Goal: Information Seeking & Learning: Compare options

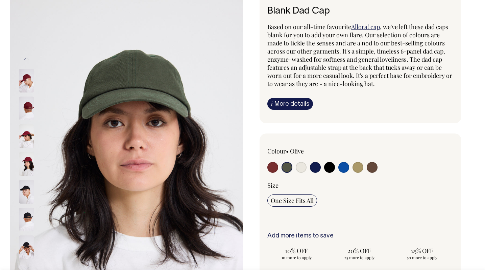
scroll to position [47, 0]
click at [372, 166] on input "radio" at bounding box center [372, 166] width 11 height 11
radio input "true"
select select "Espresso"
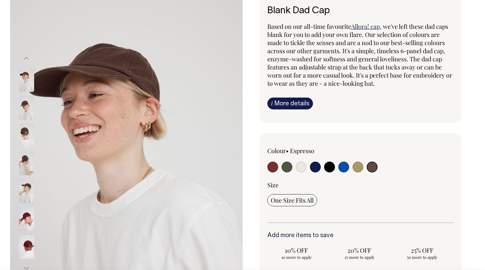
click at [28, 107] on img at bounding box center [26, 108] width 15 height 24
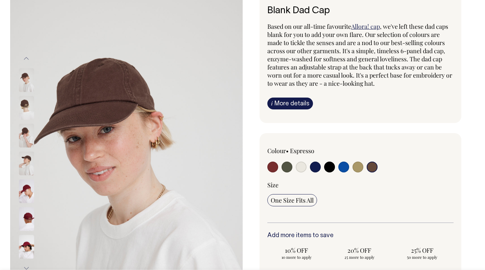
click at [26, 131] on img at bounding box center [26, 135] width 15 height 24
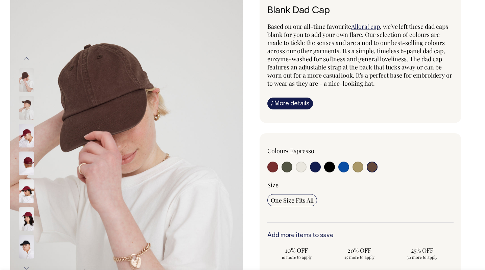
click at [29, 145] on img at bounding box center [26, 135] width 15 height 24
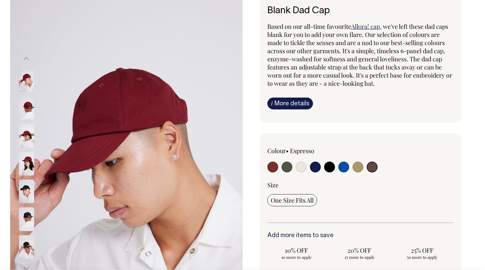
click at [29, 157] on img at bounding box center [26, 164] width 15 height 24
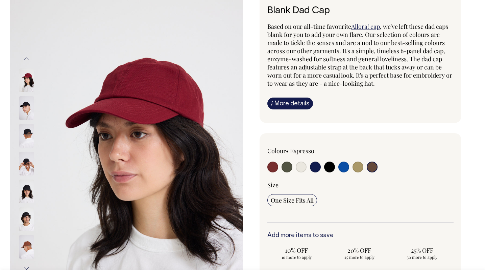
click at [29, 168] on img at bounding box center [26, 164] width 15 height 24
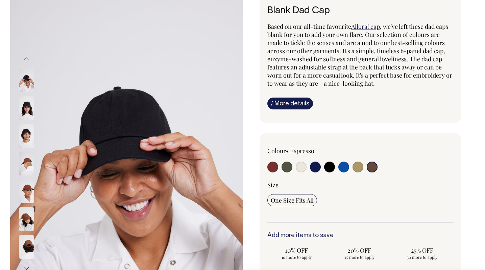
click at [30, 173] on img at bounding box center [26, 164] width 15 height 24
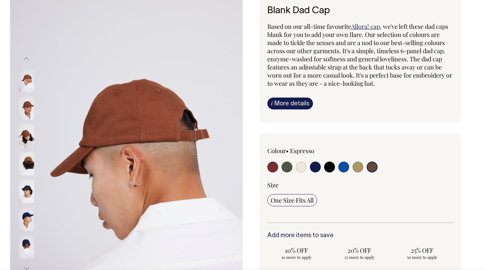
click at [343, 165] on input "radio" at bounding box center [344, 166] width 11 height 11
radio input "true"
select select "Worker Blue"
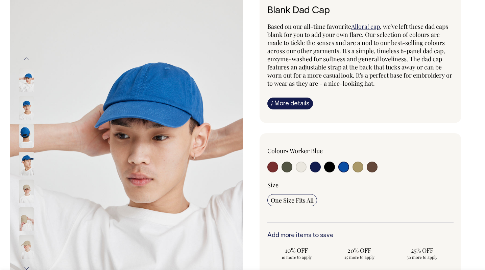
click at [373, 165] on input "radio" at bounding box center [372, 166] width 11 height 11
radio input "true"
select select "Espresso"
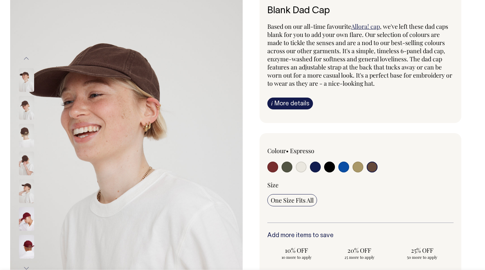
click at [275, 166] on input "radio" at bounding box center [273, 166] width 11 height 11
radio input "true"
select select "Burgundy"
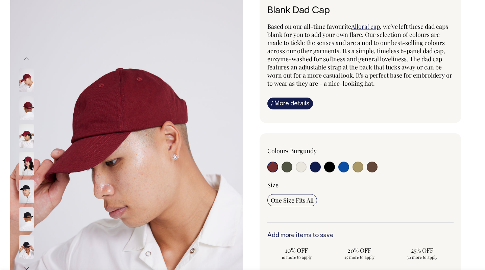
click at [286, 167] on input "radio" at bounding box center [287, 166] width 11 height 11
radio input "true"
select select "Olive"
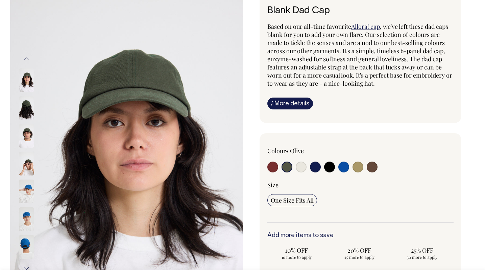
click at [346, 169] on input "radio" at bounding box center [344, 166] width 11 height 11
radio input "true"
select select "Worker Blue"
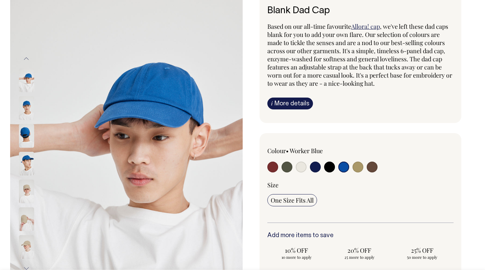
click at [375, 167] on input "radio" at bounding box center [372, 166] width 11 height 11
radio input "true"
select select "Espresso"
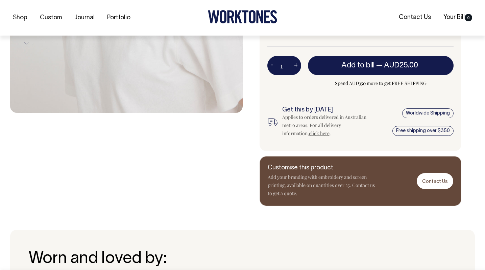
scroll to position [272, 0]
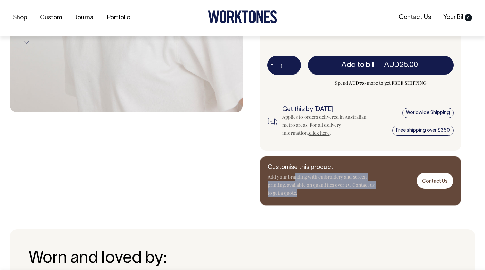
drag, startPoint x: 294, startPoint y: 177, endPoint x: 302, endPoint y: 195, distance: 19.1
click at [302, 195] on p "Add your branding with embroidery and screen printing, available on quantities …" at bounding box center [322, 185] width 108 height 24
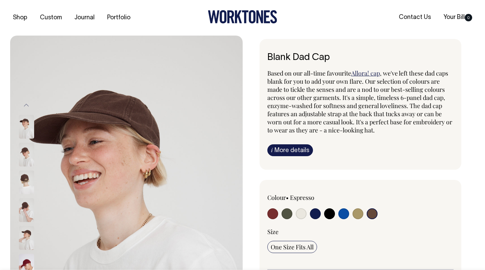
scroll to position [0, 0]
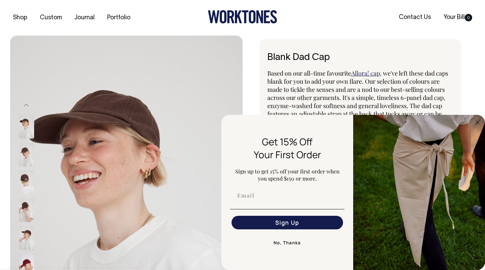
click at [297, 203] on div "FLYOUT Form" at bounding box center [287, 195] width 118 height 20
click at [294, 200] on input "Email" at bounding box center [288, 195] width 112 height 14
type input "elissa.glorie@gmail.com"
click at [278, 222] on button "Sign Up" at bounding box center [288, 223] width 112 height 14
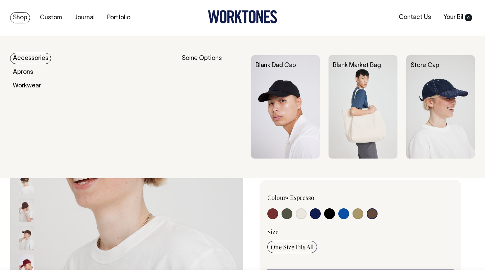
click at [32, 61] on link "Accessories" at bounding box center [30, 58] width 41 height 11
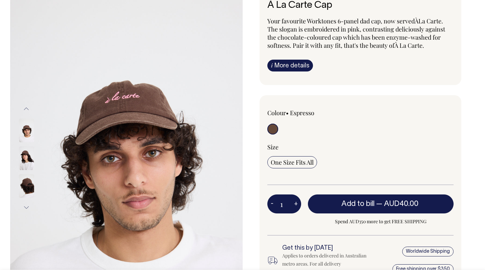
scroll to position [52, 0]
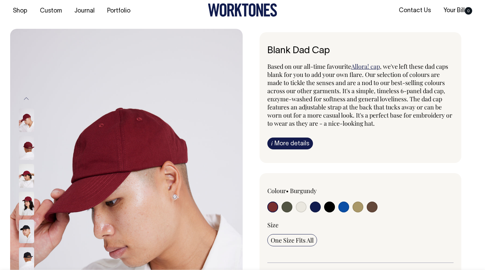
scroll to position [7, 0]
click at [345, 208] on input "radio" at bounding box center [344, 206] width 11 height 11
radio input "true"
select select "Worker Blue"
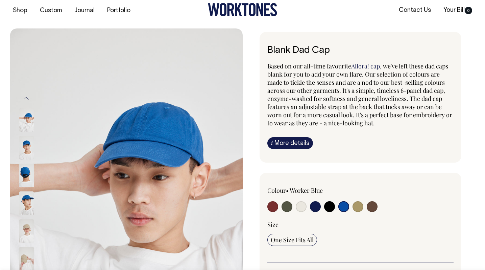
click at [373, 206] on input "radio" at bounding box center [372, 206] width 11 height 11
radio input "true"
select select "Espresso"
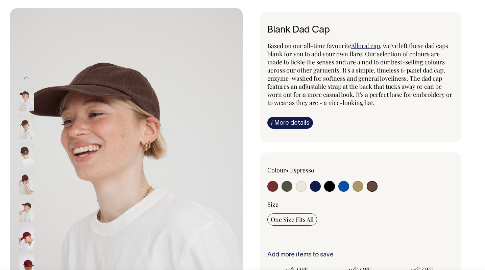
scroll to position [28, 0]
